Goal: Task Accomplishment & Management: Manage account settings

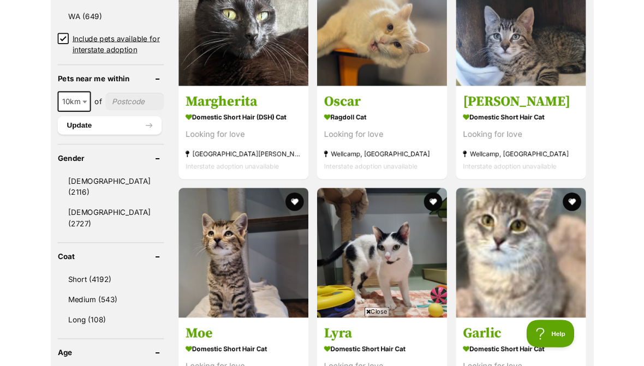
scroll to position [804, 0]
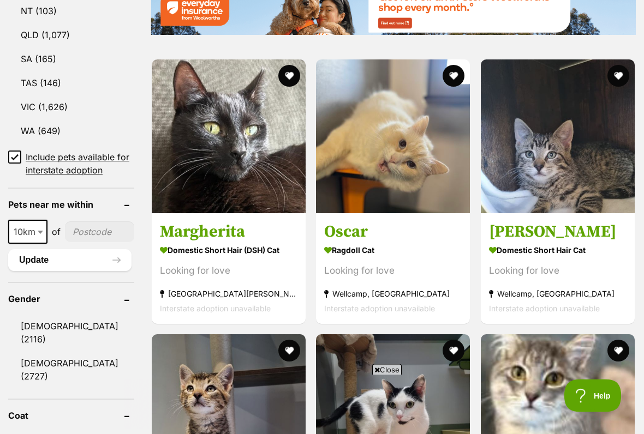
click at [620, 65] on button "favourite" at bounding box center [618, 76] width 22 height 22
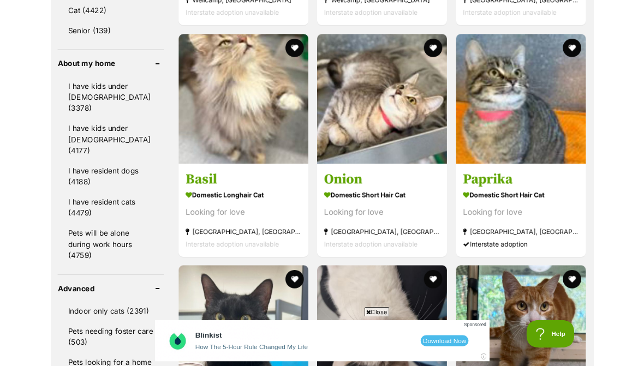
scroll to position [1267, 0]
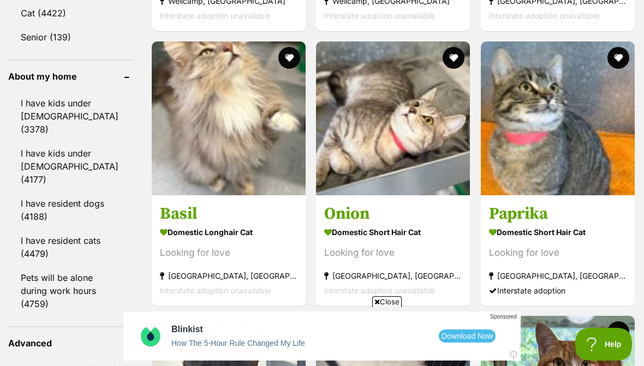
click at [278, 67] on button "favourite" at bounding box center [289, 58] width 22 height 22
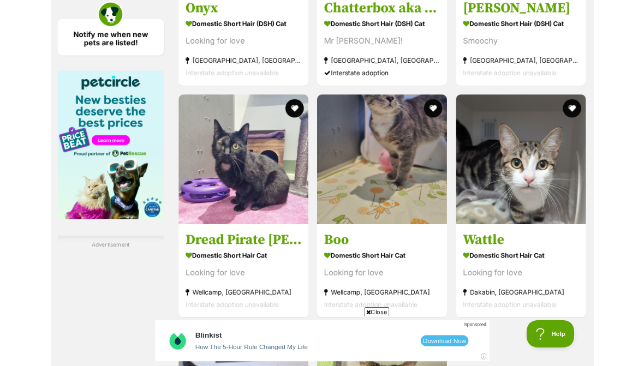
scroll to position [1775, 0]
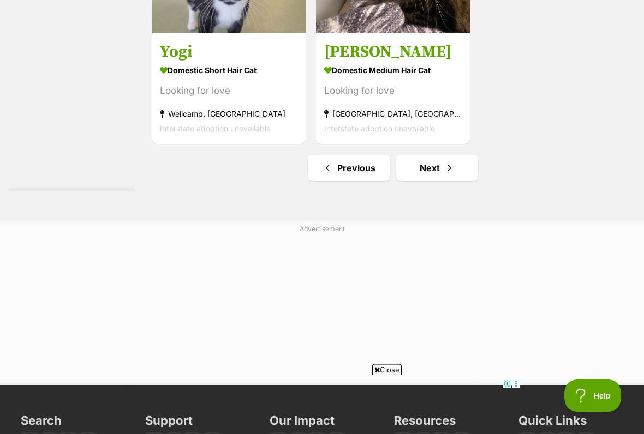
scroll to position [2253, 0]
click at [448, 181] on link "Next" at bounding box center [437, 168] width 82 height 26
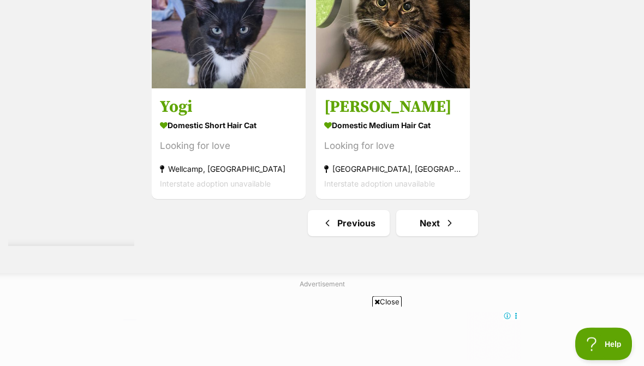
scroll to position [2198, 0]
click at [444, 230] on span "Next page" at bounding box center [449, 223] width 11 height 13
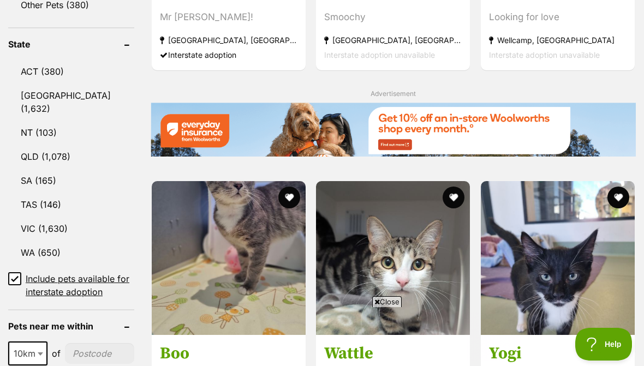
click at [218, 249] on img at bounding box center [229, 258] width 154 height 154
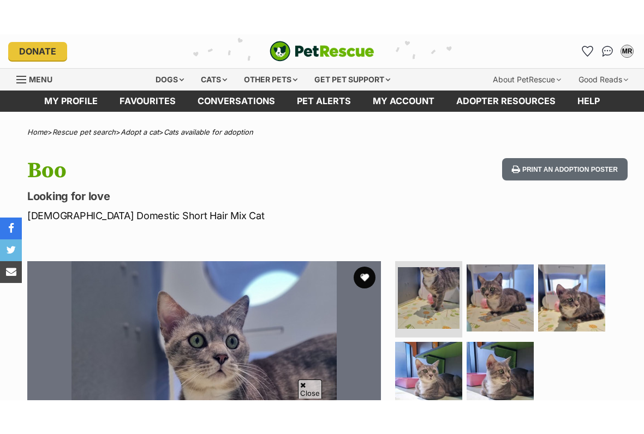
scroll to position [78, 0]
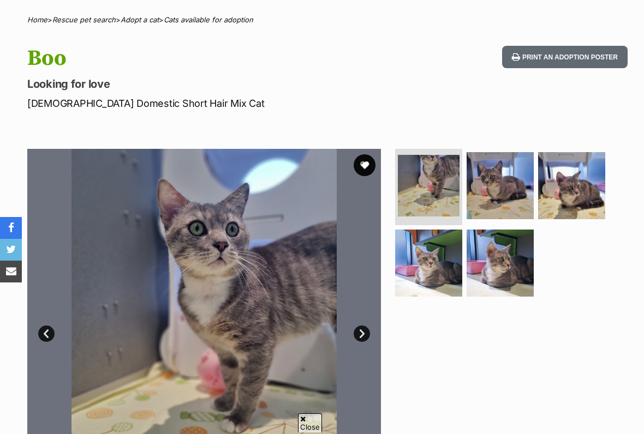
click at [437, 257] on img at bounding box center [428, 263] width 67 height 67
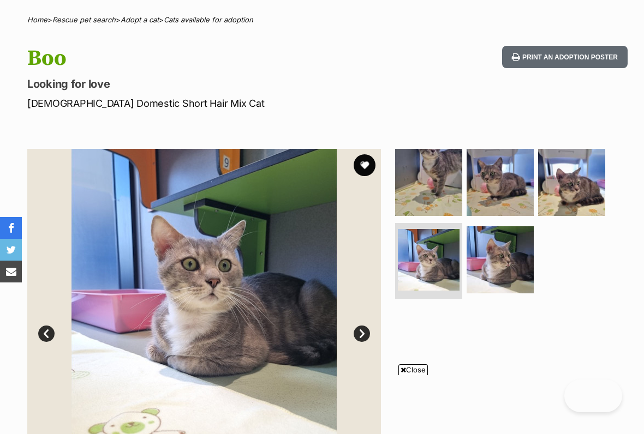
click at [509, 274] on img at bounding box center [499, 259] width 67 height 67
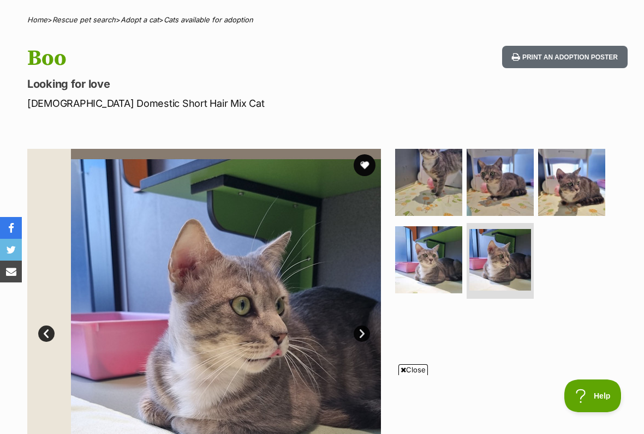
click at [513, 176] on img at bounding box center [499, 182] width 67 height 67
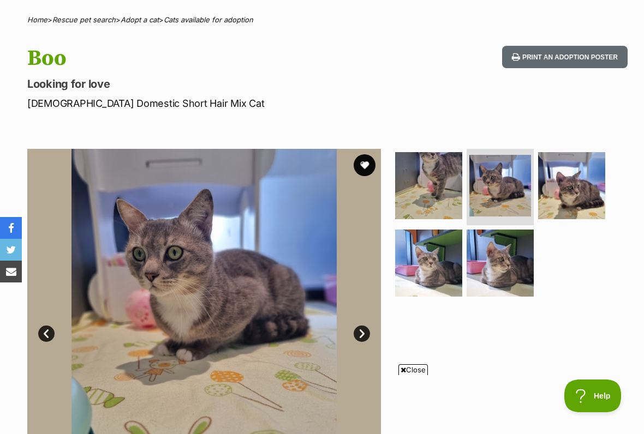
click at [579, 187] on img at bounding box center [571, 185] width 67 height 67
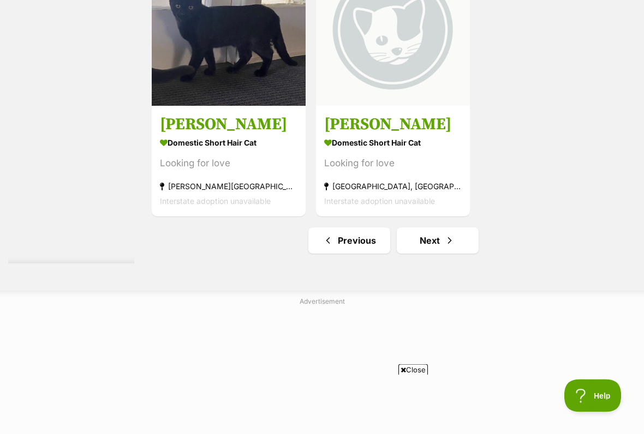
scroll to position [2180, 0]
click at [447, 254] on link "Next" at bounding box center [438, 240] width 82 height 26
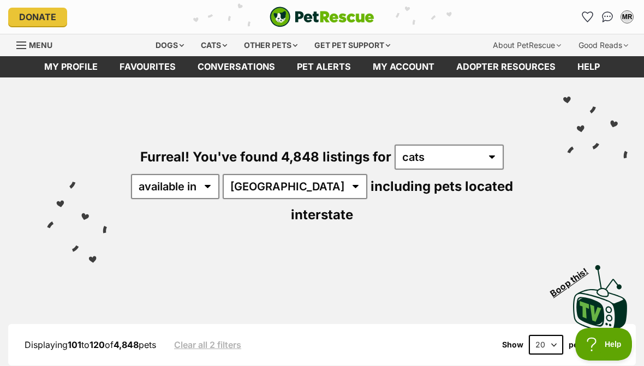
click at [588, 13] on icon "Favourites" at bounding box center [587, 17] width 10 height 10
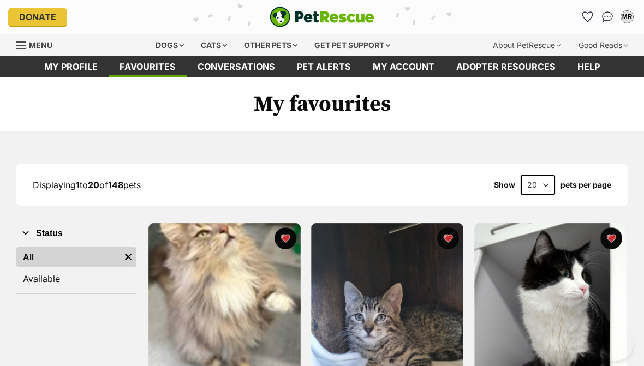
click at [172, 36] on div "Dogs" at bounding box center [170, 45] width 44 height 22
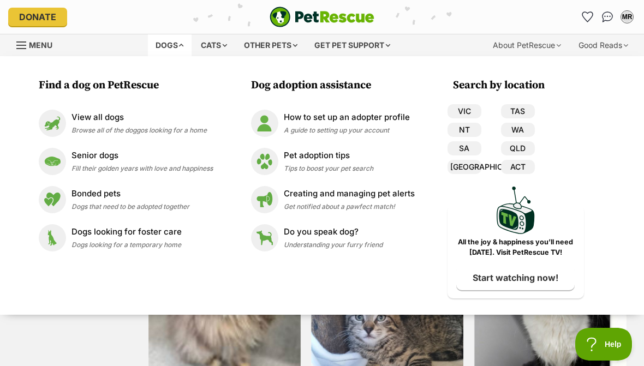
click at [60, 118] on img at bounding box center [52, 123] width 27 height 27
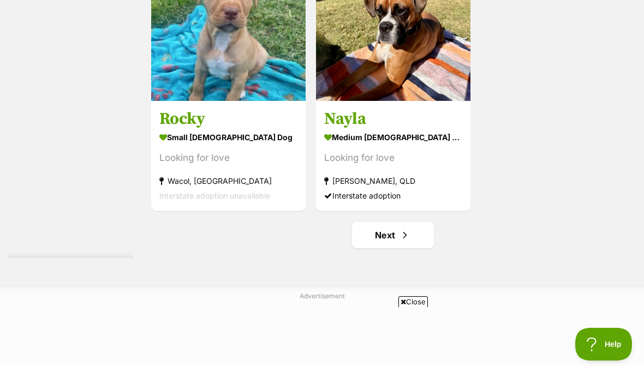
scroll to position [2177, 0]
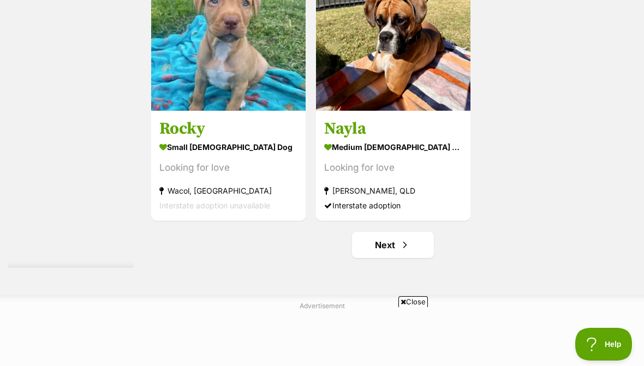
click at [371, 258] on link "Next" at bounding box center [393, 245] width 82 height 26
click at [415, 299] on span "Close" at bounding box center [412, 301] width 29 height 11
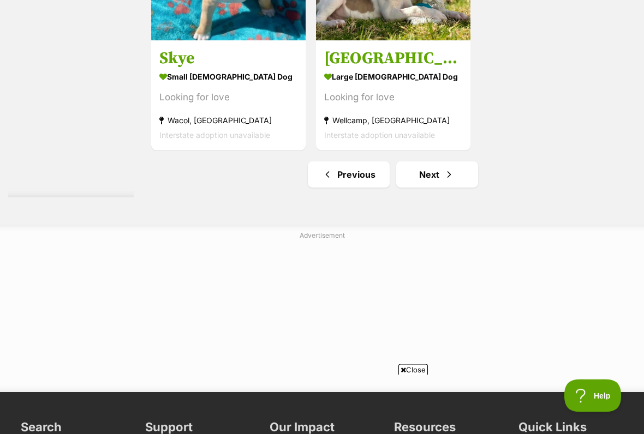
scroll to position [2247, 0]
click at [440, 188] on link "Next" at bounding box center [437, 174] width 82 height 26
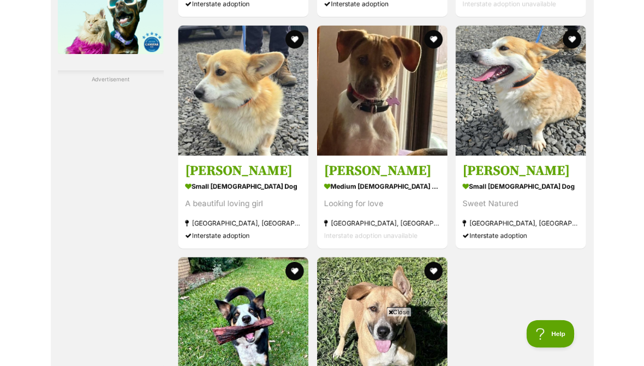
scroll to position [1929, 0]
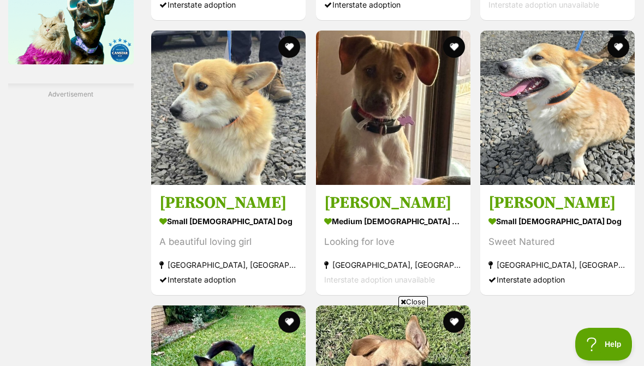
click at [278, 58] on button "favourite" at bounding box center [289, 47] width 22 height 22
click at [188, 145] on img at bounding box center [228, 108] width 154 height 154
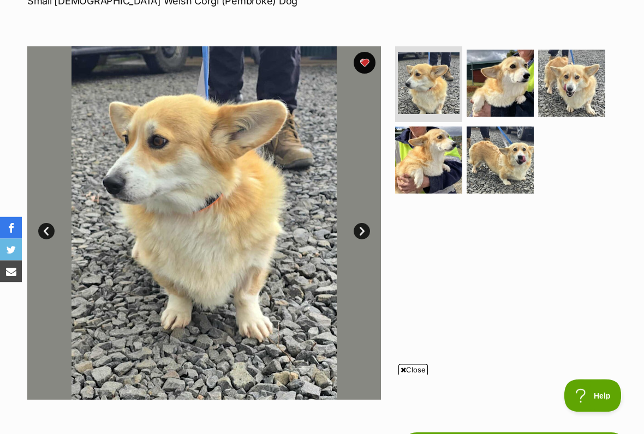
click at [523, 103] on img at bounding box center [499, 83] width 67 height 67
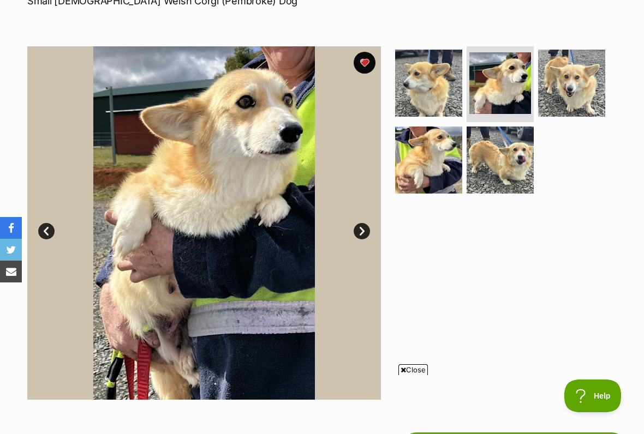
click at [591, 103] on img at bounding box center [571, 83] width 67 height 67
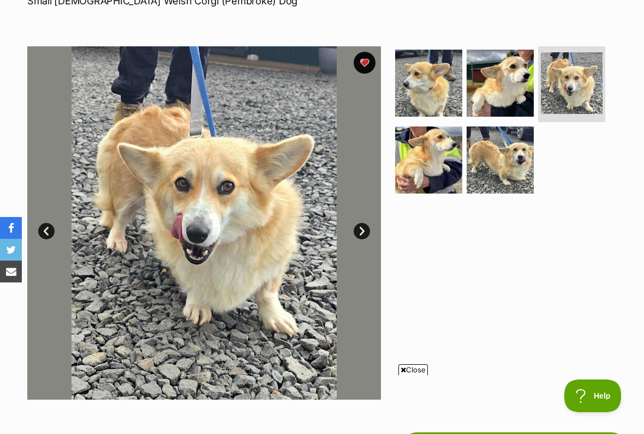
click at [446, 173] on img at bounding box center [428, 160] width 67 height 67
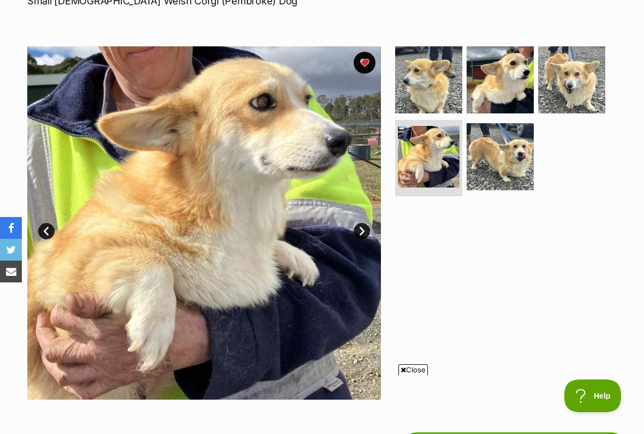
click at [575, 86] on img at bounding box center [571, 79] width 67 height 67
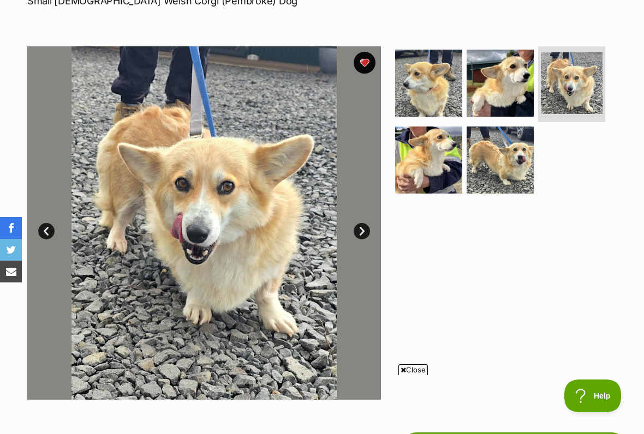
click at [520, 148] on img at bounding box center [499, 160] width 67 height 67
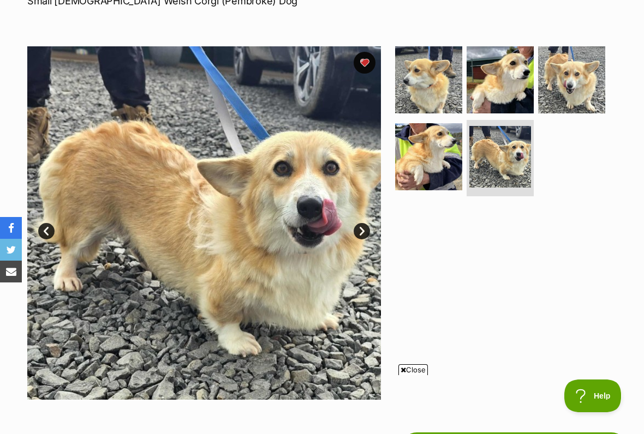
click at [430, 104] on img at bounding box center [428, 79] width 67 height 67
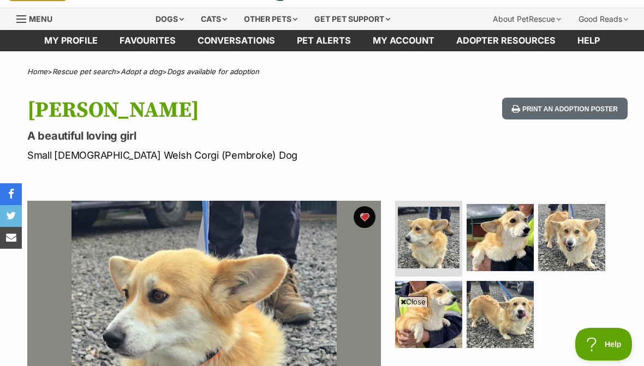
scroll to position [0, 0]
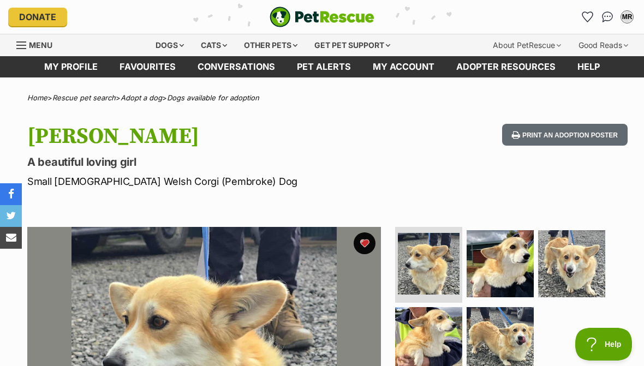
click at [588, 13] on icon "Favourites" at bounding box center [587, 17] width 10 height 10
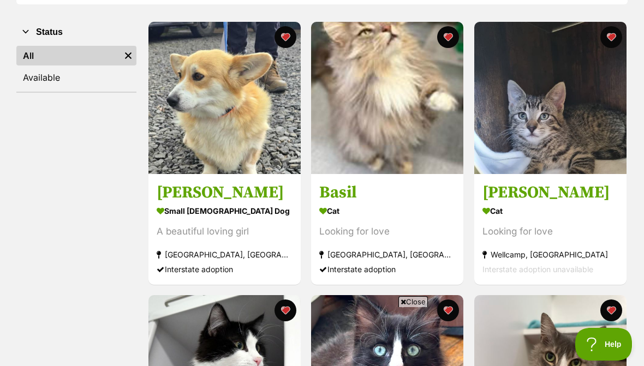
click at [380, 126] on img at bounding box center [387, 98] width 152 height 152
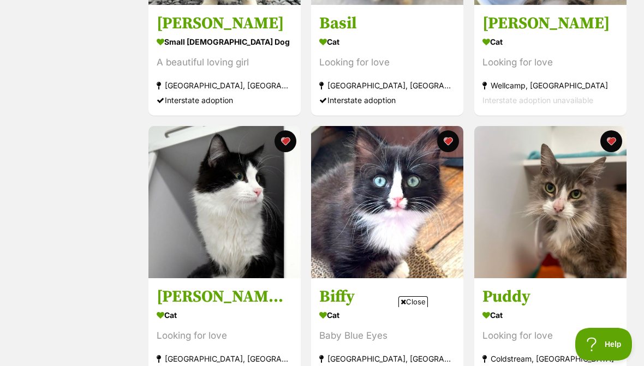
scroll to position [328, 0]
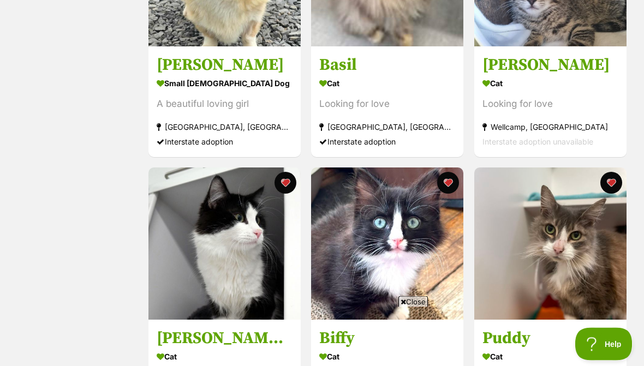
click at [225, 247] on img at bounding box center [224, 244] width 152 height 152
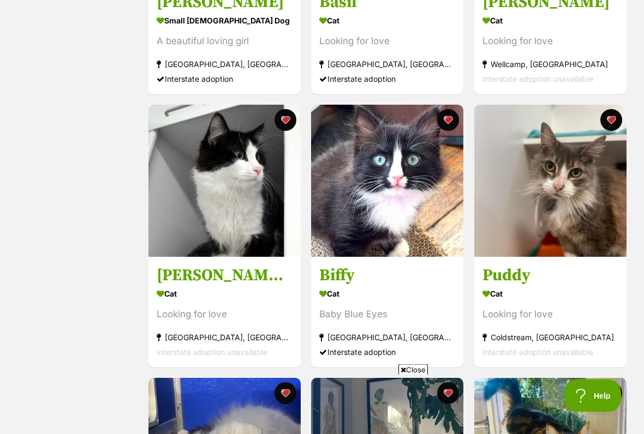
scroll to position [392, 0]
click at [442, 122] on button "favourite" at bounding box center [448, 120] width 22 height 22
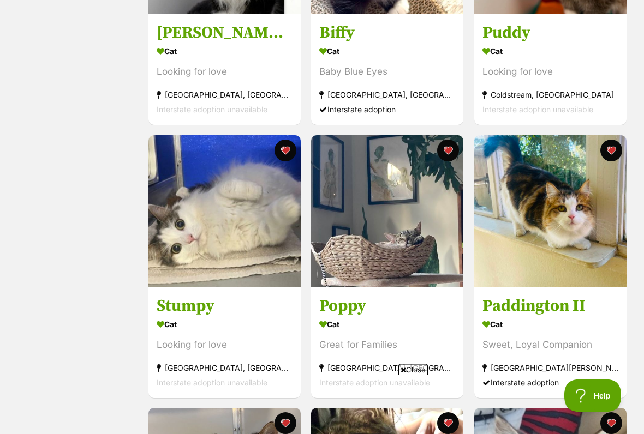
scroll to position [634, 0]
click at [282, 225] on img at bounding box center [224, 211] width 152 height 152
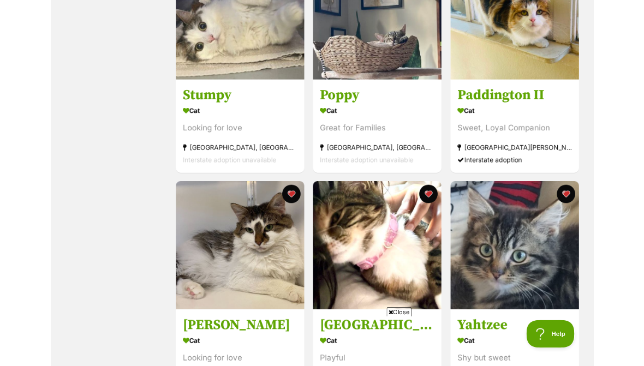
scroll to position [808, 0]
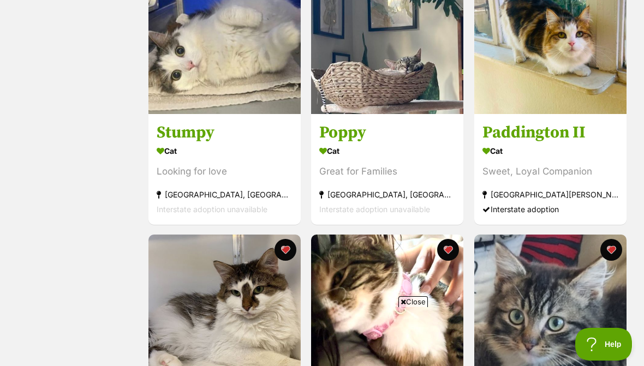
click at [403, 72] on img at bounding box center [387, 38] width 152 height 152
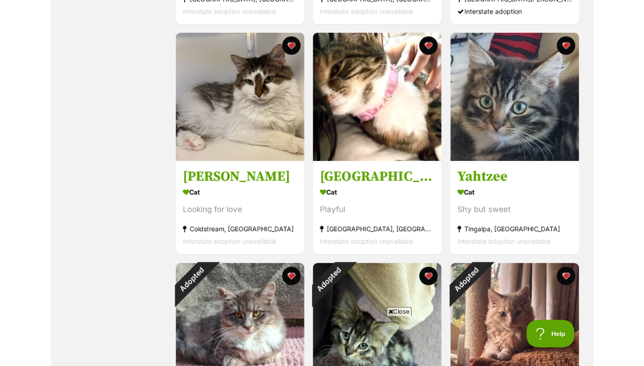
scroll to position [993, 0]
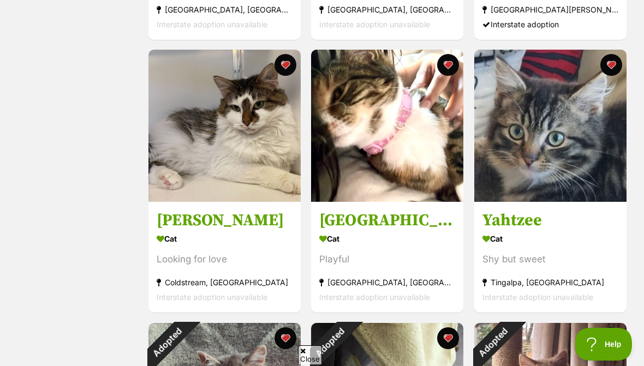
click at [389, 106] on img at bounding box center [387, 126] width 152 height 152
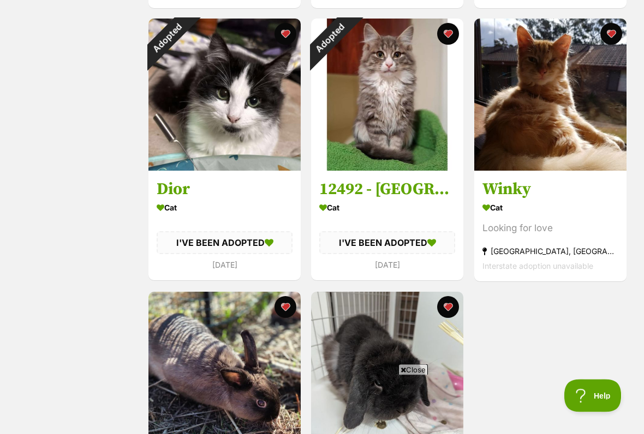
scroll to position [1569, 0]
click at [589, 120] on img at bounding box center [550, 95] width 152 height 152
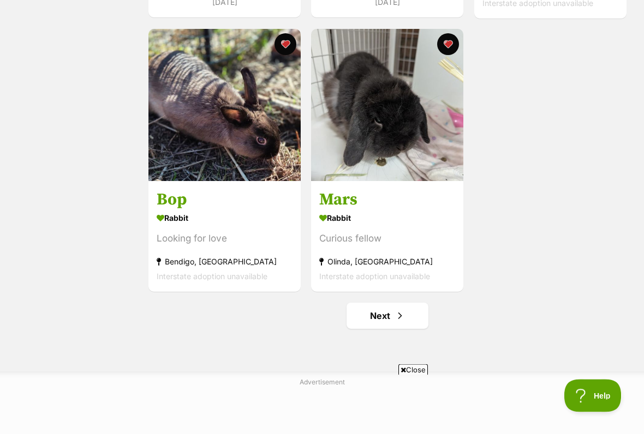
scroll to position [1832, 0]
click at [401, 321] on span "Next page" at bounding box center [399, 315] width 11 height 13
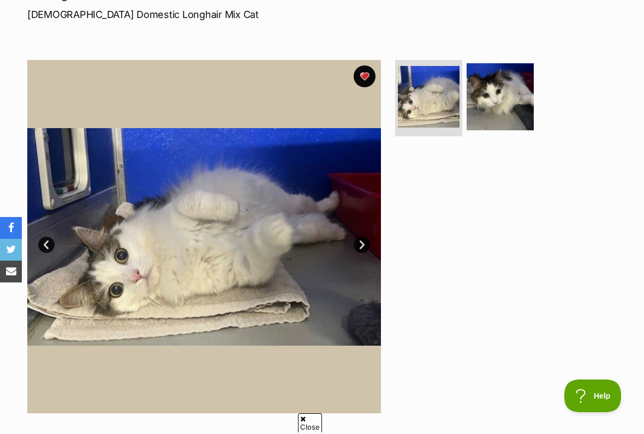
click at [520, 100] on img at bounding box center [499, 96] width 67 height 67
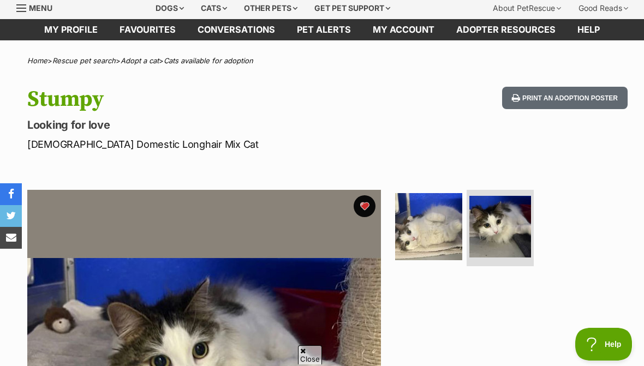
scroll to position [22, 0]
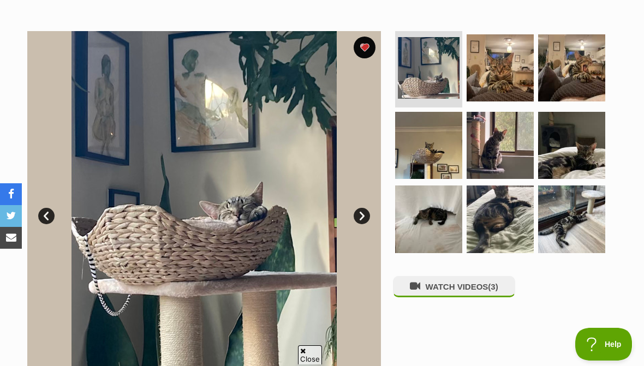
click at [511, 64] on img at bounding box center [499, 67] width 67 height 67
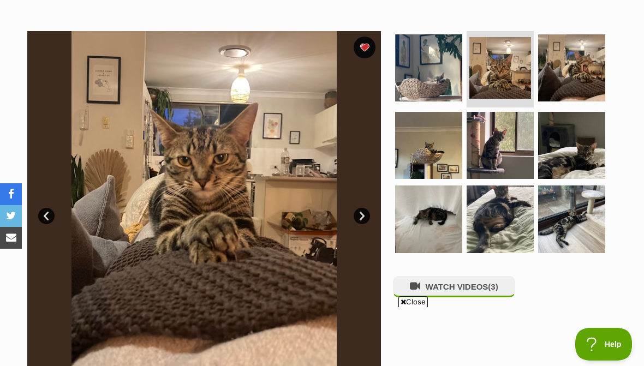
click at [577, 82] on img at bounding box center [571, 67] width 67 height 67
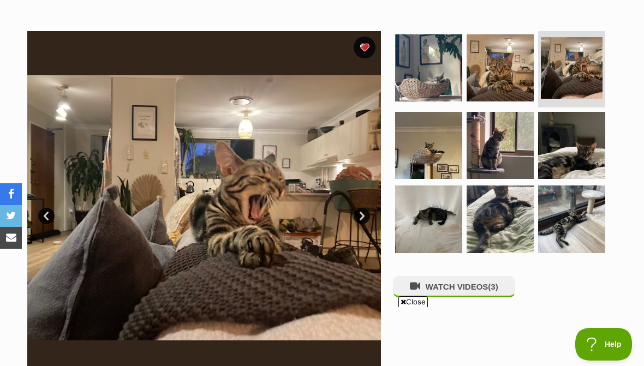
click at [421, 147] on img at bounding box center [428, 145] width 67 height 67
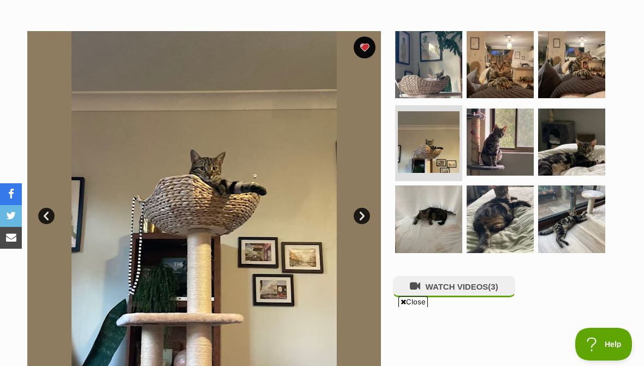
click at [510, 135] on img at bounding box center [499, 142] width 67 height 67
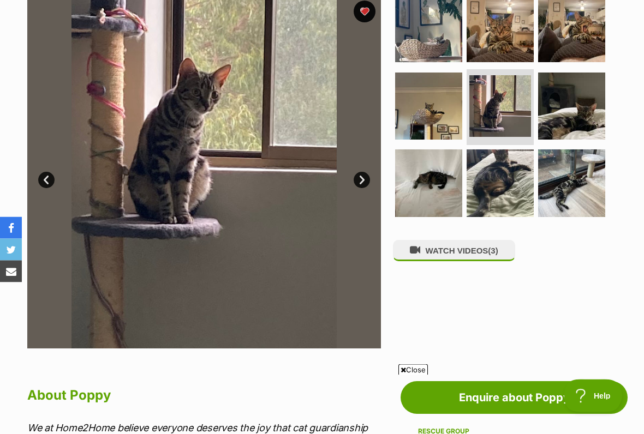
scroll to position [236, 0]
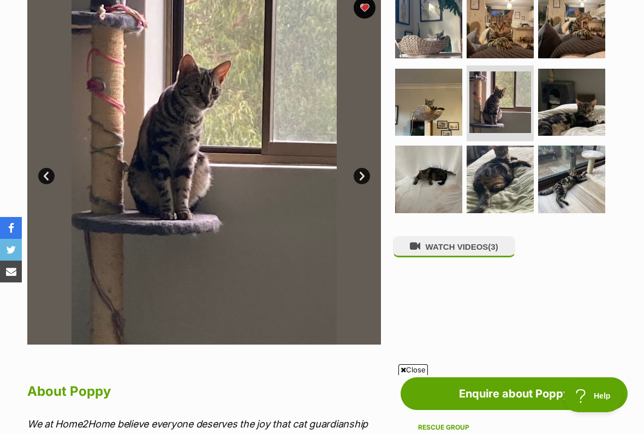
click at [571, 117] on img at bounding box center [571, 102] width 67 height 67
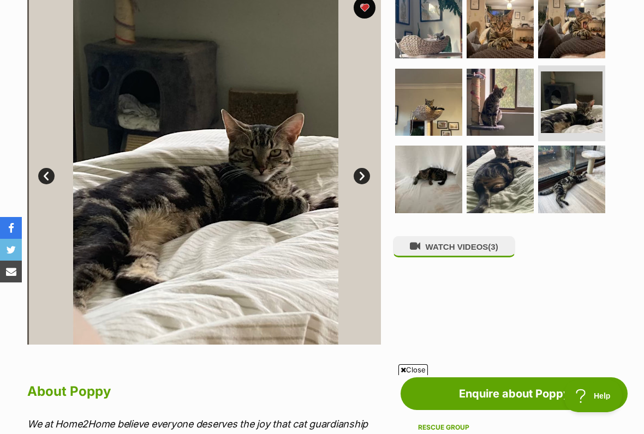
click at [437, 189] on img at bounding box center [428, 179] width 67 height 67
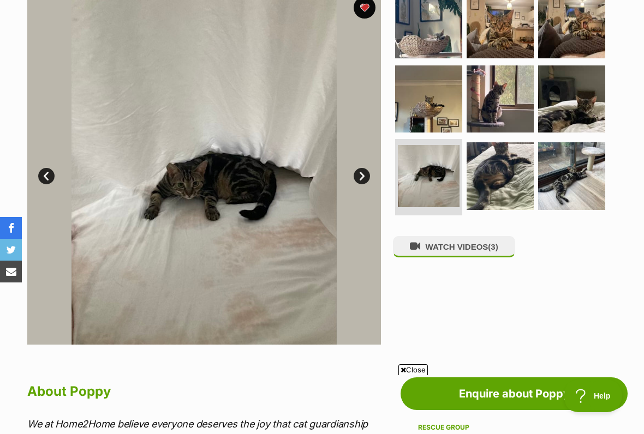
click at [495, 196] on img at bounding box center [499, 175] width 67 height 67
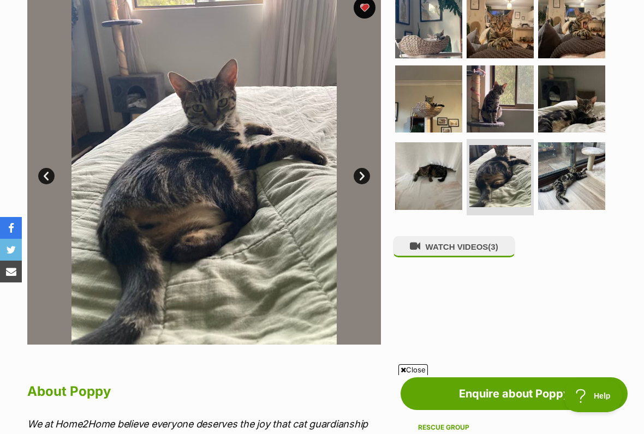
click at [579, 188] on img at bounding box center [571, 175] width 67 height 67
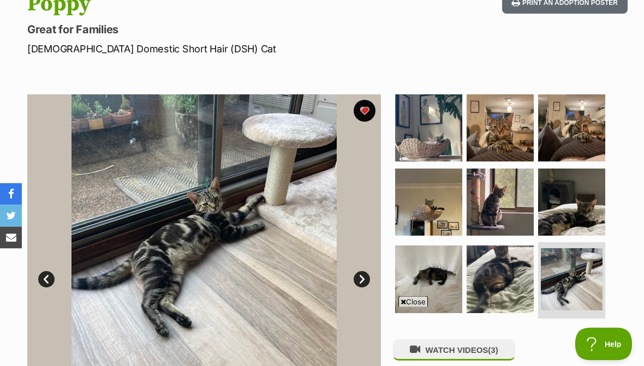
scroll to position [0, 0]
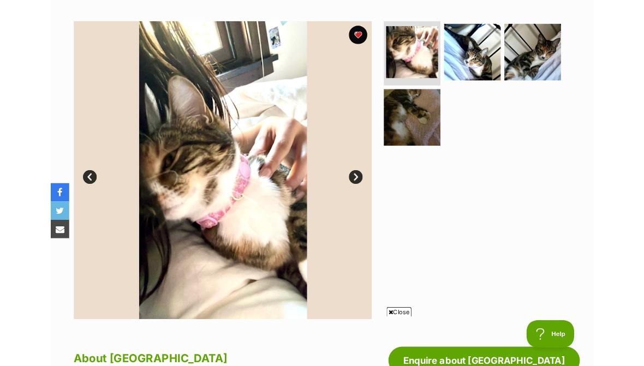
scroll to position [201, 0]
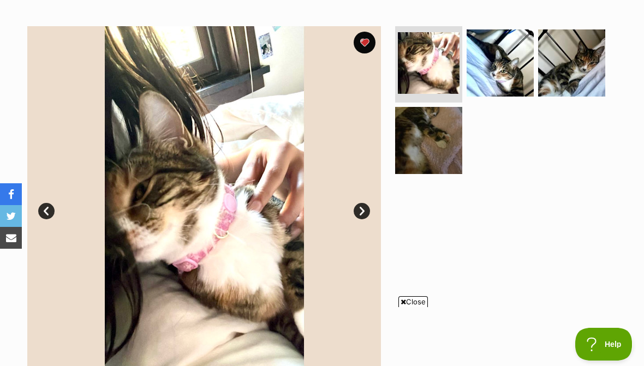
click at [493, 58] on img at bounding box center [499, 62] width 67 height 67
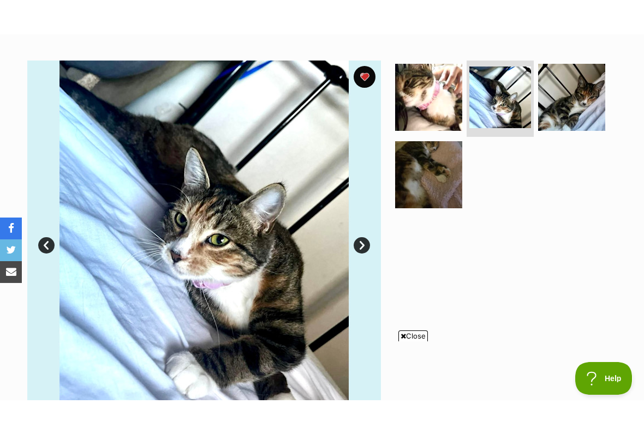
scroll to position [211, 0]
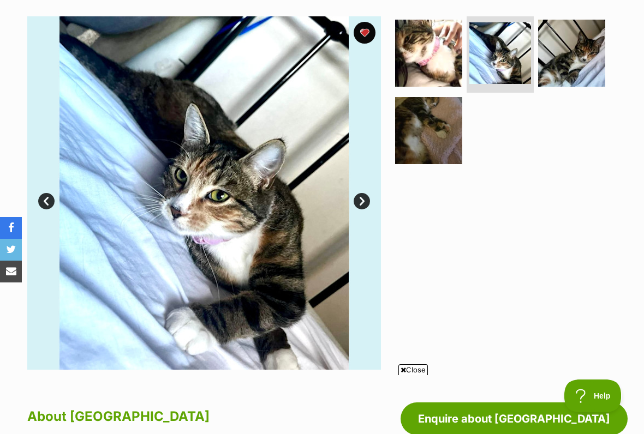
click at [586, 67] on img at bounding box center [571, 53] width 67 height 67
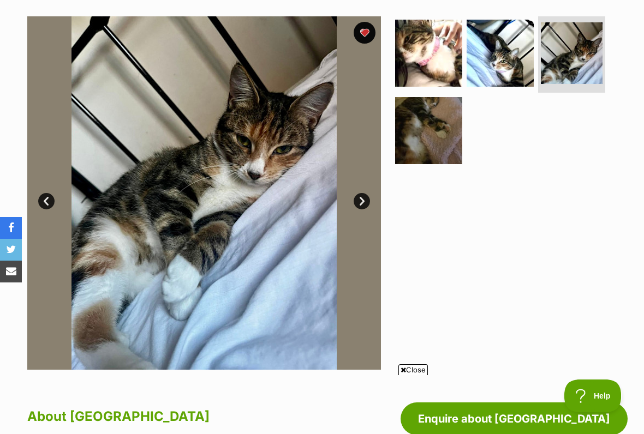
click at [440, 143] on img at bounding box center [428, 130] width 67 height 67
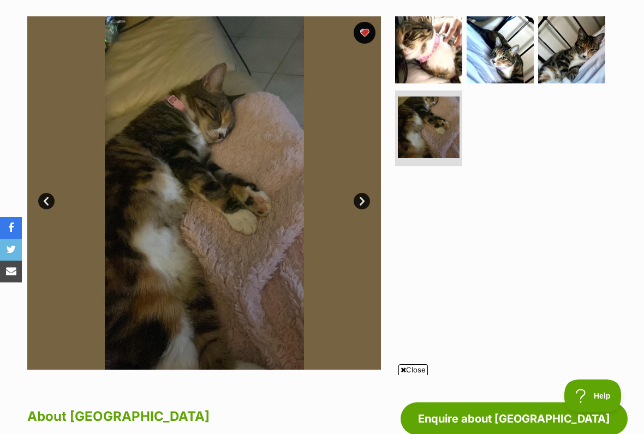
click at [575, 69] on img at bounding box center [571, 49] width 67 height 67
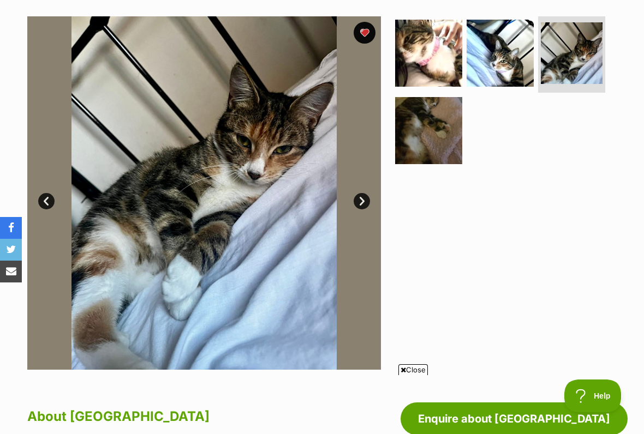
click at [418, 97] on img at bounding box center [428, 130] width 67 height 67
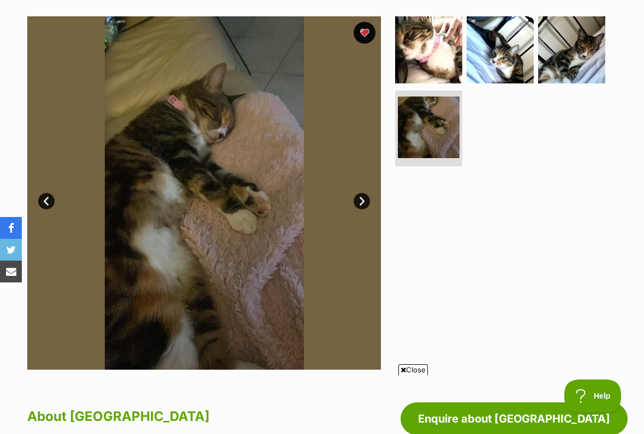
click at [521, 76] on img at bounding box center [499, 49] width 67 height 67
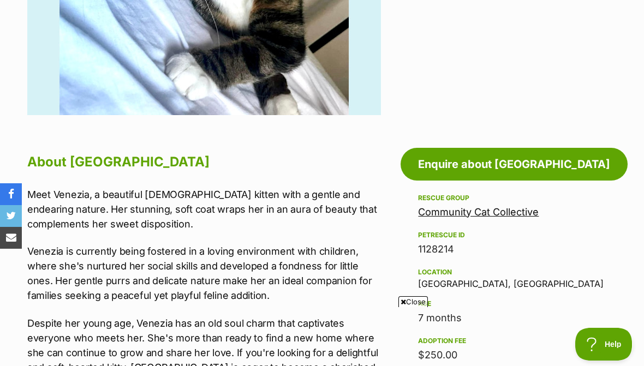
scroll to position [465, 0]
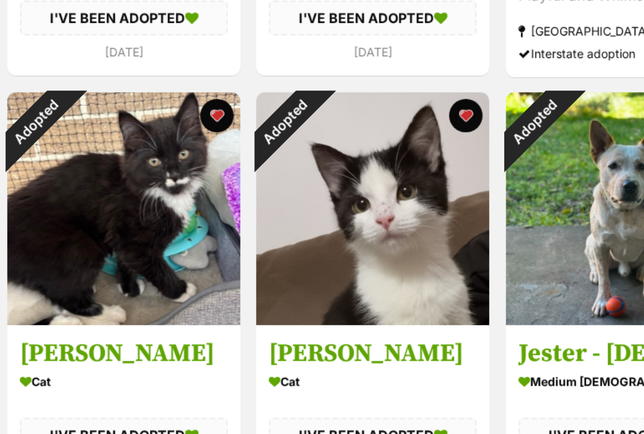
scroll to position [1525, 0]
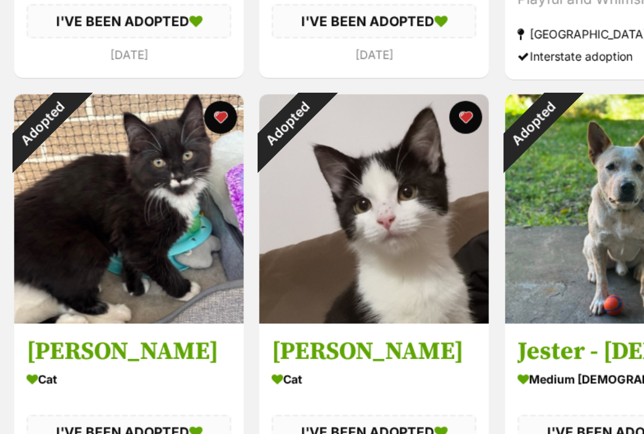
click at [311, 101] on div "Adopted" at bounding box center [330, 82] width 38 height 38
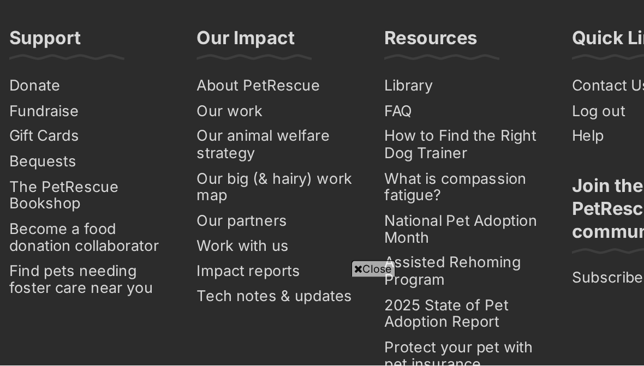
scroll to position [2260, 0]
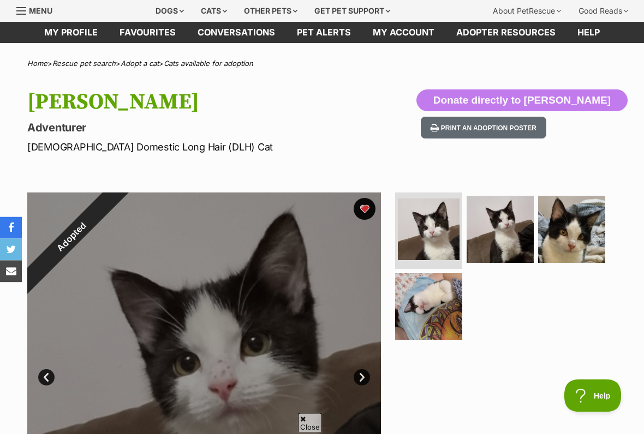
scroll to position [34, 0]
click at [576, 220] on img at bounding box center [571, 229] width 67 height 67
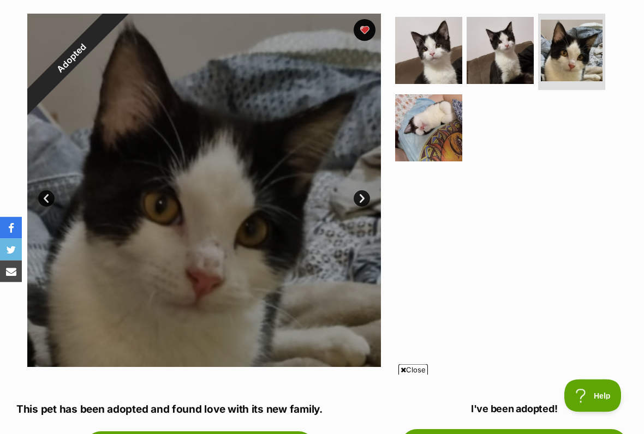
scroll to position [214, 0]
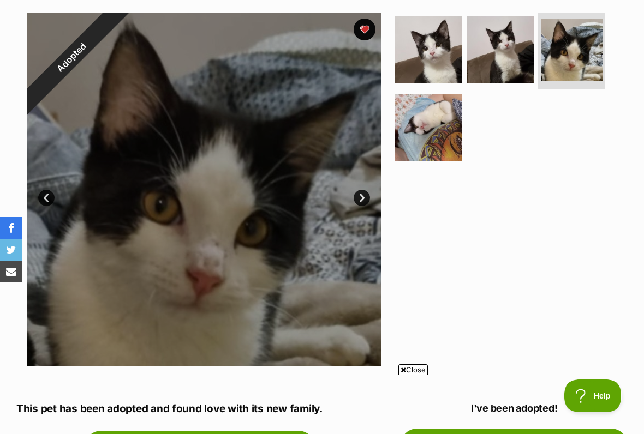
click at [509, 75] on img at bounding box center [499, 49] width 67 height 67
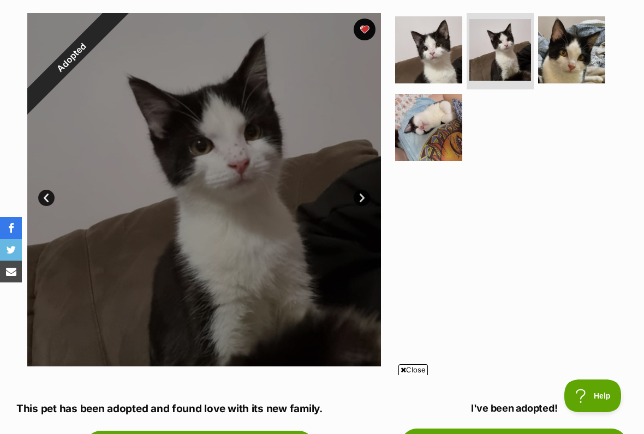
click at [451, 141] on img at bounding box center [428, 127] width 67 height 67
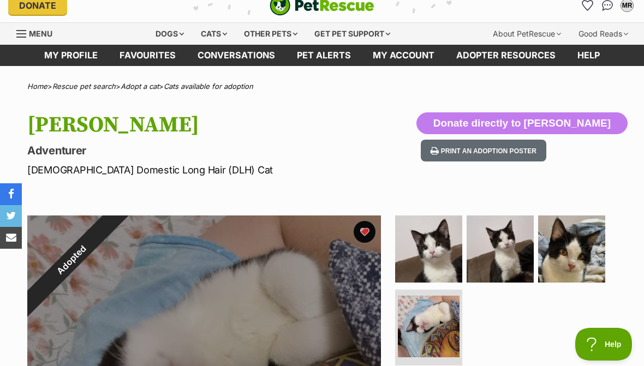
scroll to position [0, 0]
